Goal: Information Seeking & Learning: Learn about a topic

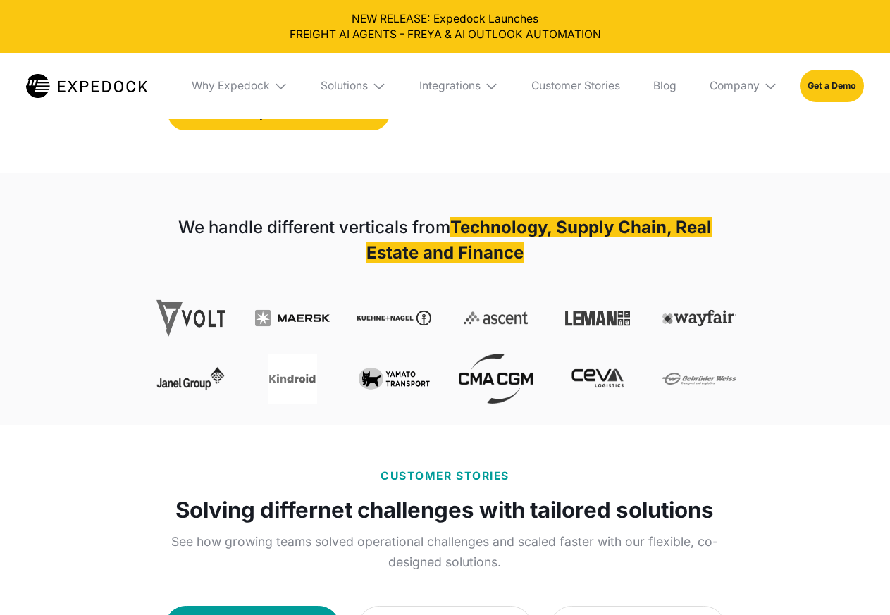
scroll to position [987, 0]
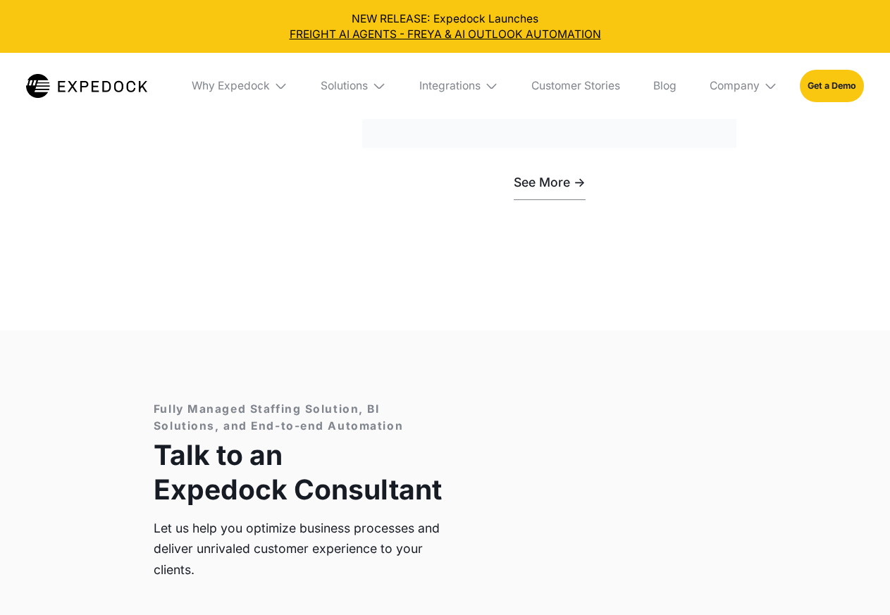
scroll to position [3884, 0]
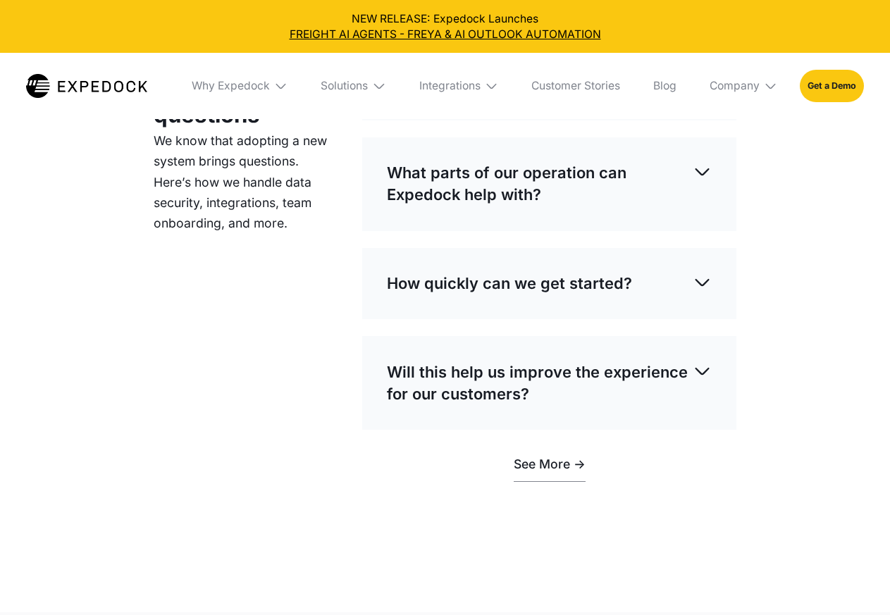
click at [0, 0] on strong "Shipment Operations Automation" at bounding box center [0, 0] width 0 height 0
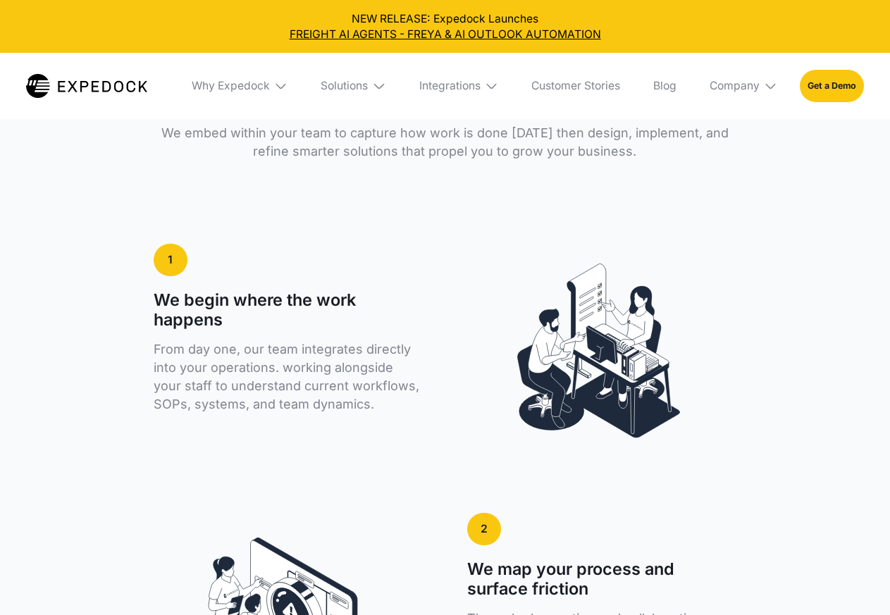
scroll to position [2467, 0]
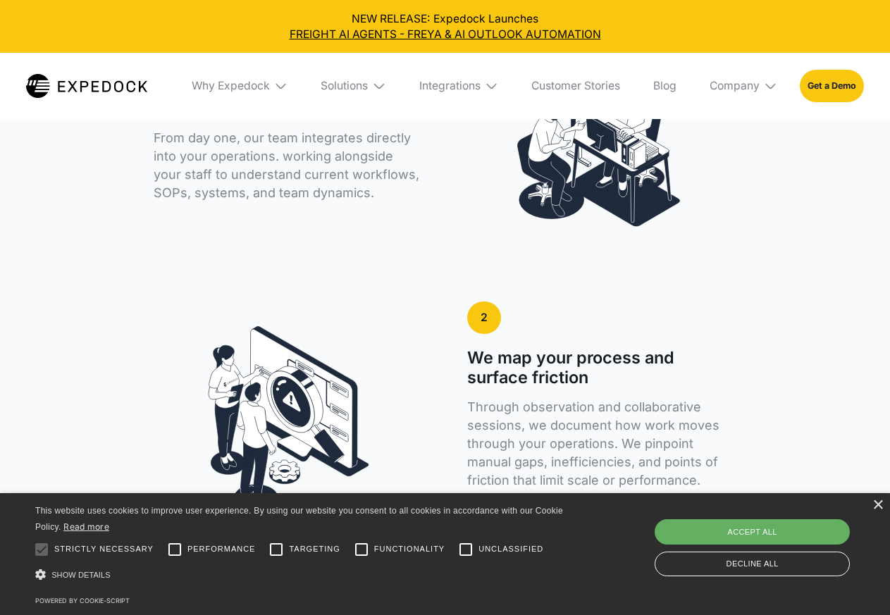
click at [805, 543] on div "Accept all" at bounding box center [752, 531] width 195 height 25
checkbox input "true"
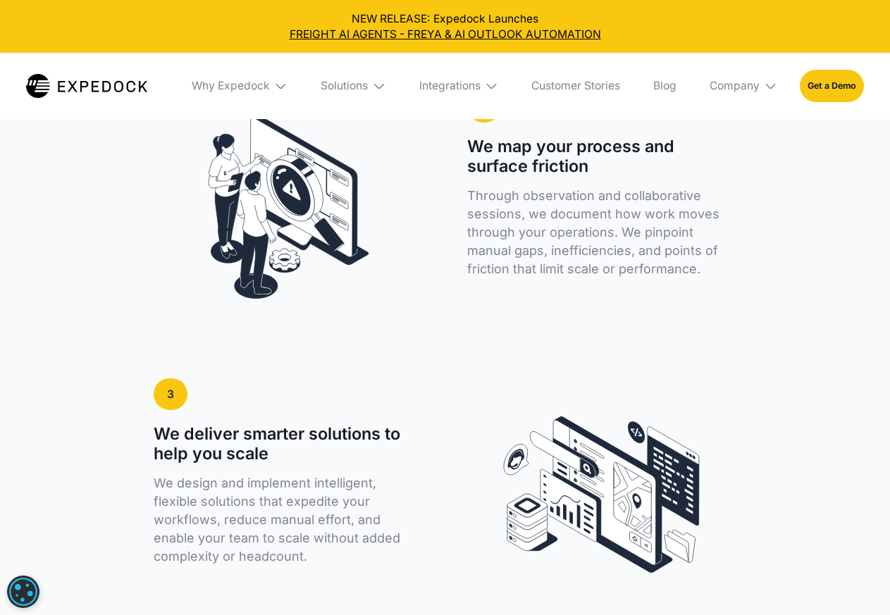
scroll to position [2749, 0]
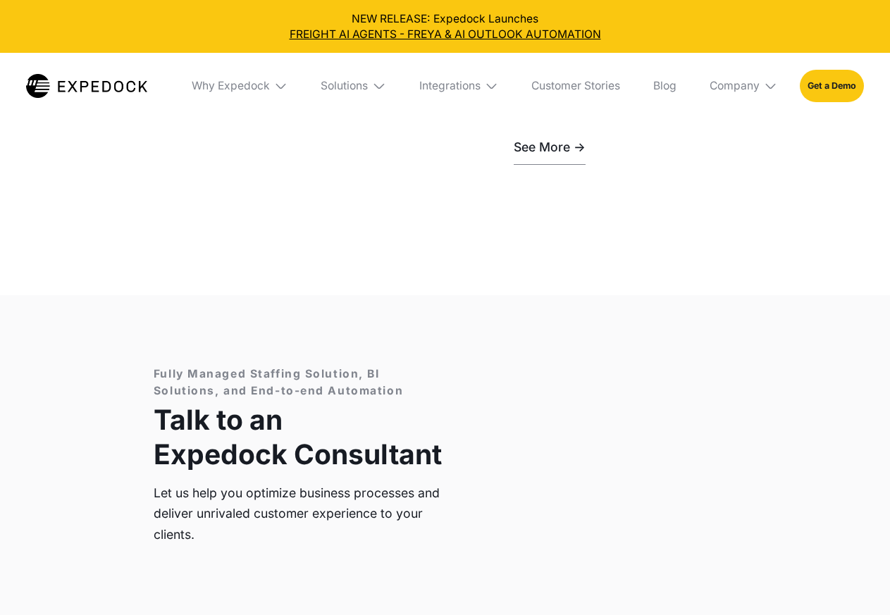
scroll to position [4511, 0]
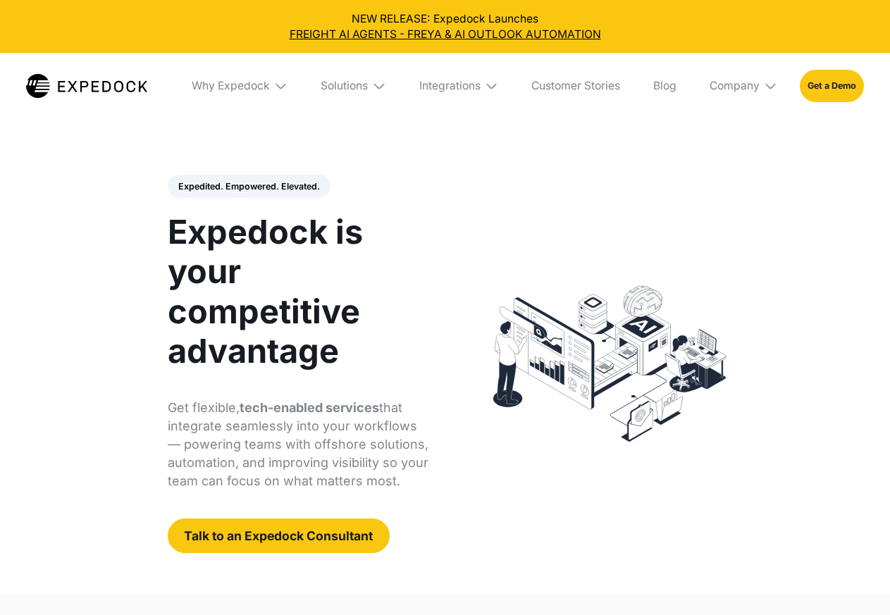
click at [323, 63] on div "Why Expedock" at bounding box center [284, 70] width 78 height 14
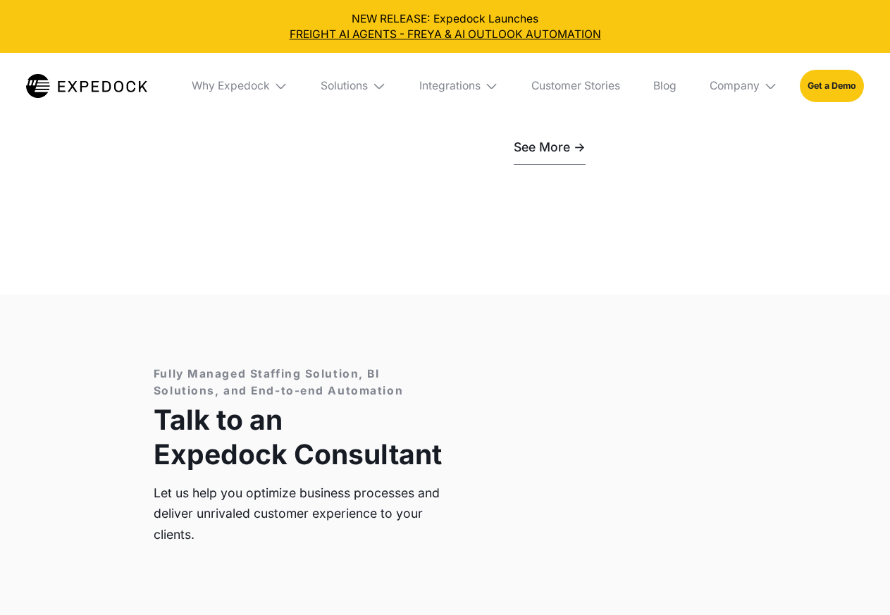
scroll to position [4678, 0]
